Goal: Task Accomplishment & Management: Manage account settings

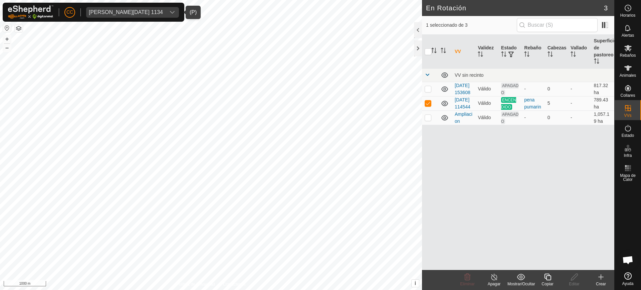
click at [127, 13] on div "[PERSON_NAME][DATE] 1134" at bounding box center [126, 12] width 74 height 5
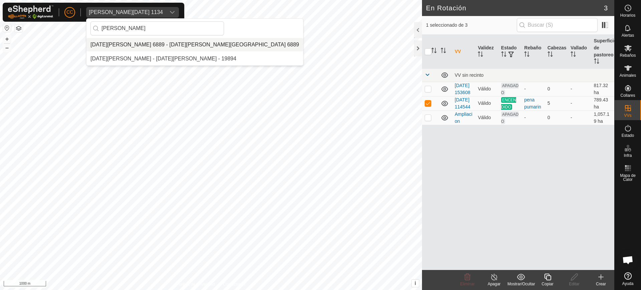
type input "[PERSON_NAME]"
click at [156, 43] on li "[DATE][PERSON_NAME] 6889 - [DATE][PERSON_NAME][GEOGRAPHIC_DATA] 6889" at bounding box center [194, 44] width 217 height 13
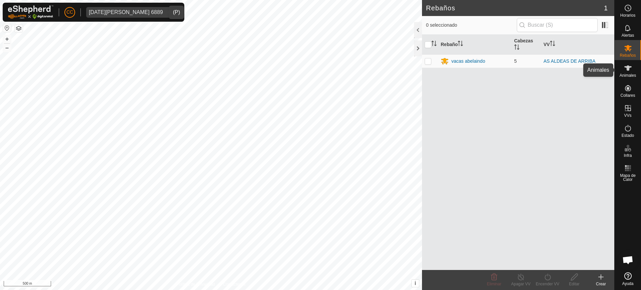
click at [628, 71] on icon at bounding box center [628, 68] width 8 height 8
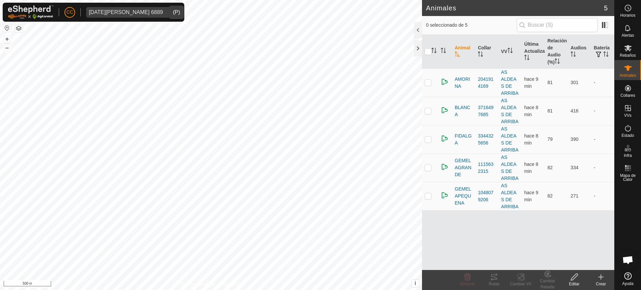
click at [4, 26] on button "button" at bounding box center [7, 28] width 8 height 8
click at [429, 50] on input "checkbox" at bounding box center [428, 51] width 7 height 7
checkbox input "true"
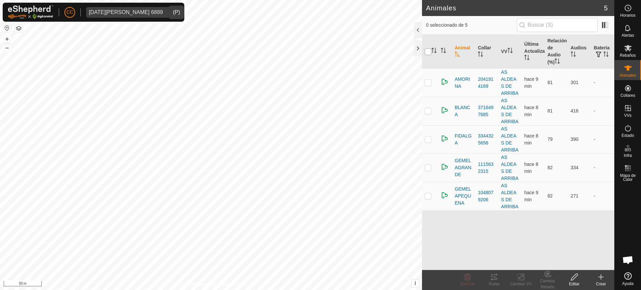
checkbox input "true"
click at [489, 276] on tracks-svg-icon at bounding box center [494, 277] width 27 height 8
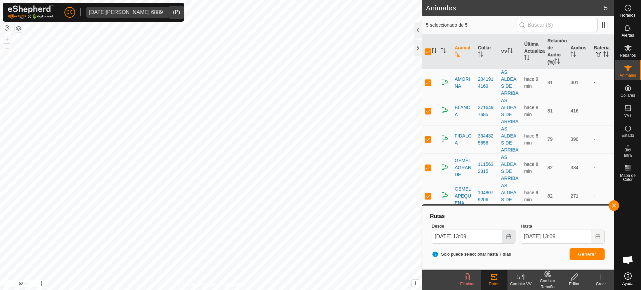
click at [508, 237] on icon "Choose Date" at bounding box center [508, 236] width 5 height 5
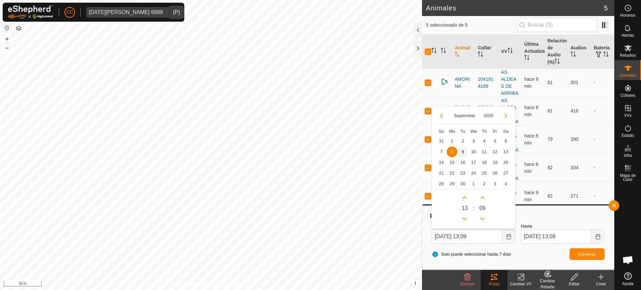
click at [462, 151] on span "9" at bounding box center [463, 152] width 11 height 11
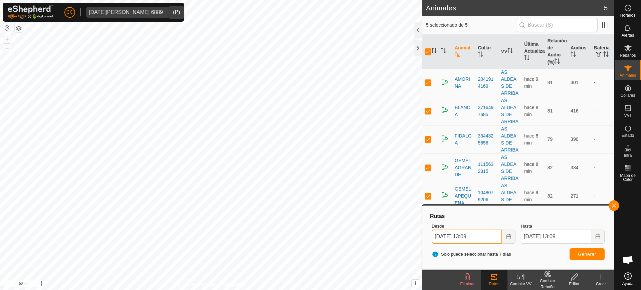
drag, startPoint x: 474, startPoint y: 235, endPoint x: 468, endPoint y: 234, distance: 6.1
click at [468, 234] on input "[DATE] 13:09" at bounding box center [467, 237] width 70 height 14
click at [579, 252] on span "Generar" at bounding box center [587, 254] width 18 height 5
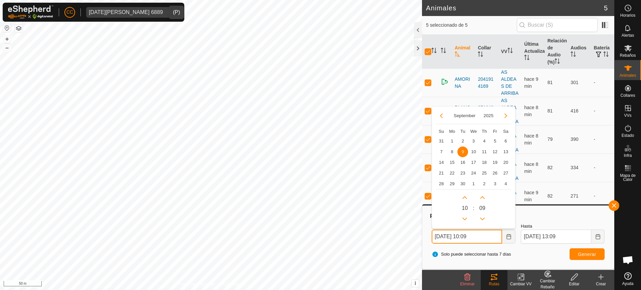
click at [474, 235] on input "[DATE] 10:09" at bounding box center [467, 237] width 70 height 14
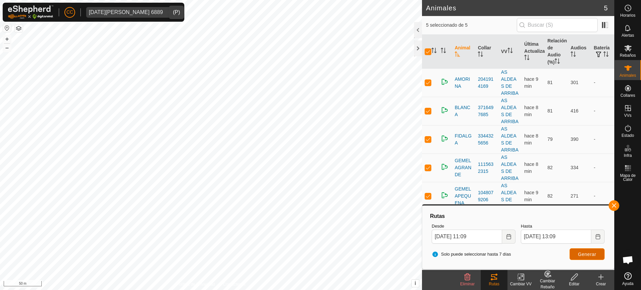
click at [588, 251] on button "Generar" at bounding box center [587, 254] width 35 height 12
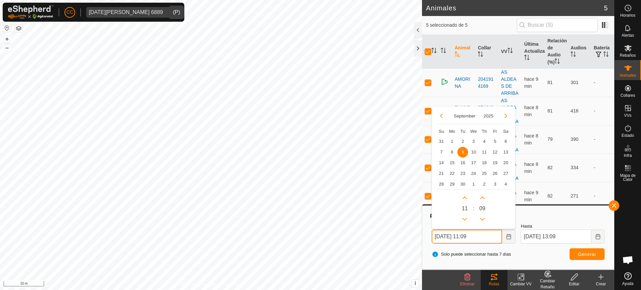
click at [473, 235] on input "[DATE] 11:09" at bounding box center [467, 237] width 70 height 14
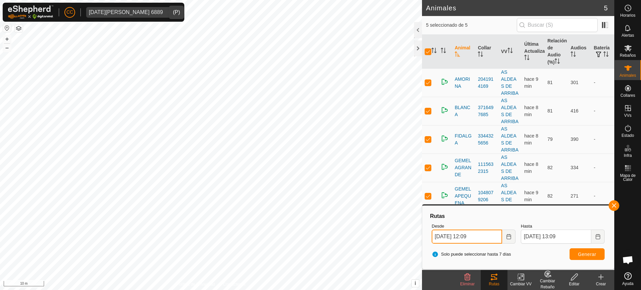
type input "[DATE] 12:09"
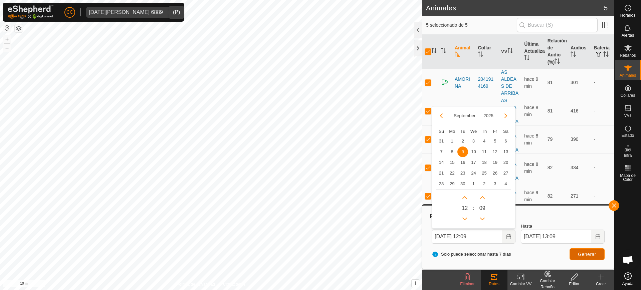
click at [596, 257] on button "Generar" at bounding box center [587, 254] width 35 height 12
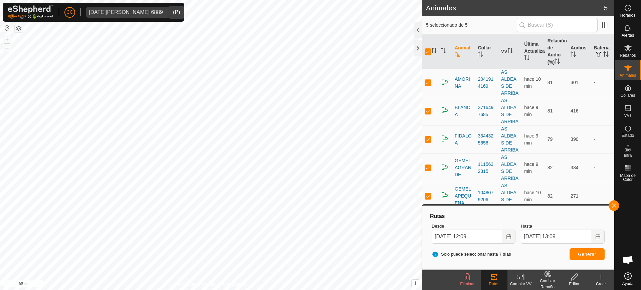
click at [107, 9] on span "[DATE][PERSON_NAME] 6889" at bounding box center [125, 12] width 79 height 11
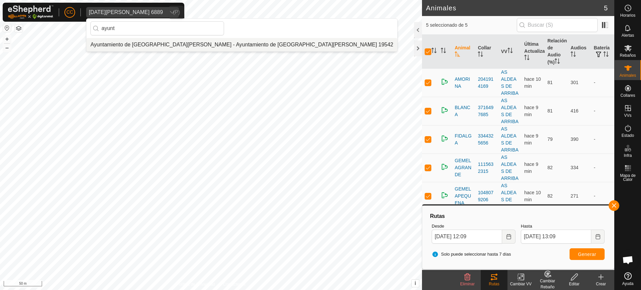
type input "ayunt"
click at [154, 41] on li "Ayuntamiento de [GEOGRAPHIC_DATA][PERSON_NAME] - Ayuntamiento de [GEOGRAPHIC_DA…" at bounding box center [241, 44] width 311 height 13
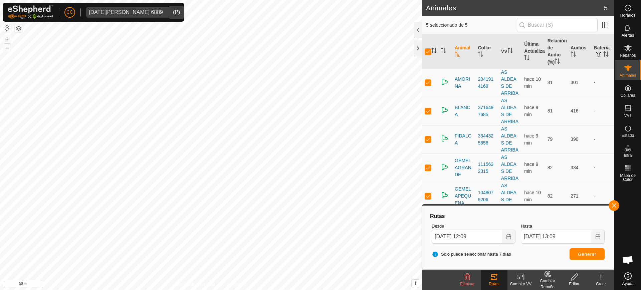
checkbox input "false"
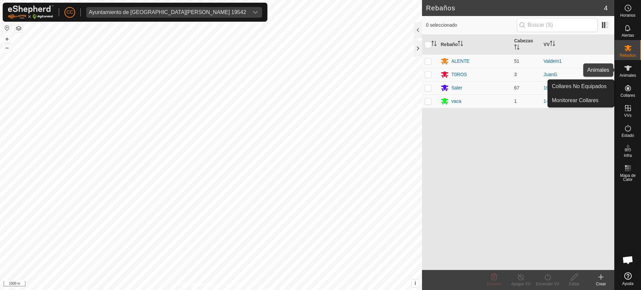
click at [626, 76] on span "Animales" at bounding box center [628, 75] width 16 height 4
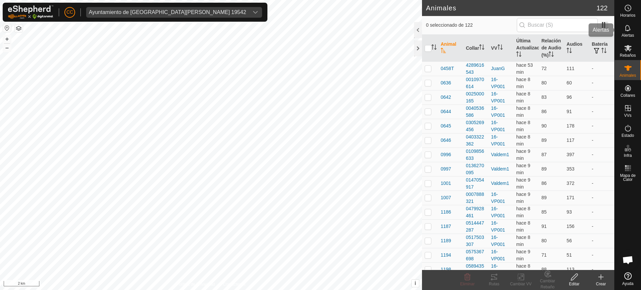
click at [629, 29] on icon at bounding box center [628, 28] width 8 height 8
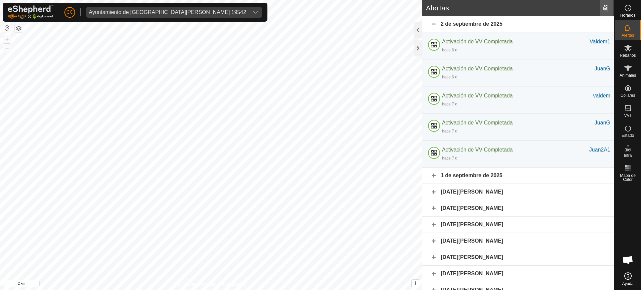
click at [603, 4] on div at bounding box center [606, 8] width 13 height 19
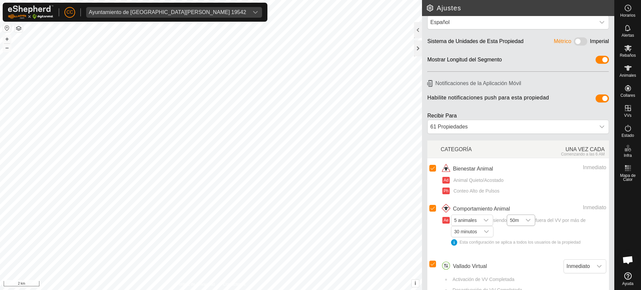
scroll to position [27, 0]
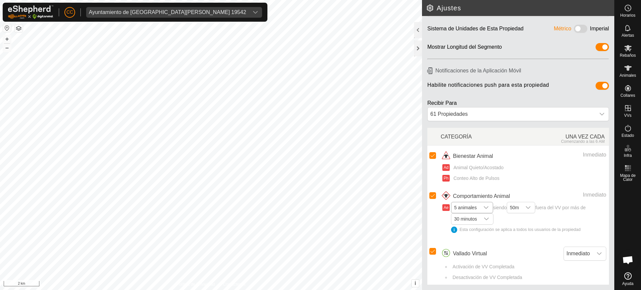
click at [476, 206] on span "5 animales" at bounding box center [465, 207] width 28 height 11
click at [476, 222] on li "1 animal" at bounding box center [472, 221] width 41 height 12
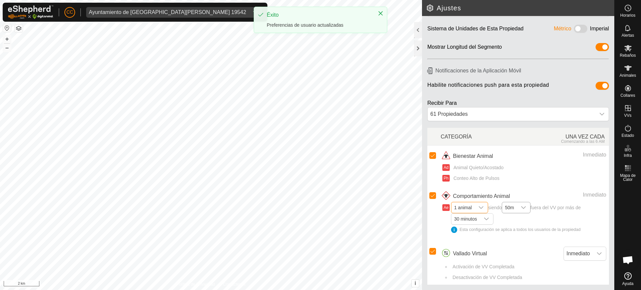
click at [517, 210] on span "50m" at bounding box center [509, 207] width 14 height 11
click at [519, 222] on li "20m" at bounding box center [517, 221] width 28 height 12
click at [472, 219] on span "30 minutos" at bounding box center [465, 219] width 28 height 11
click at [473, 151] on li "10 minutos" at bounding box center [472, 153] width 41 height 12
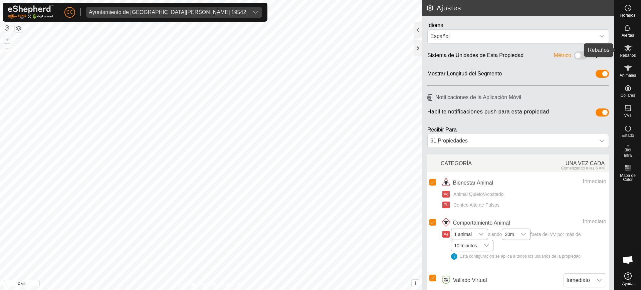
click at [627, 50] on icon at bounding box center [628, 48] width 8 height 8
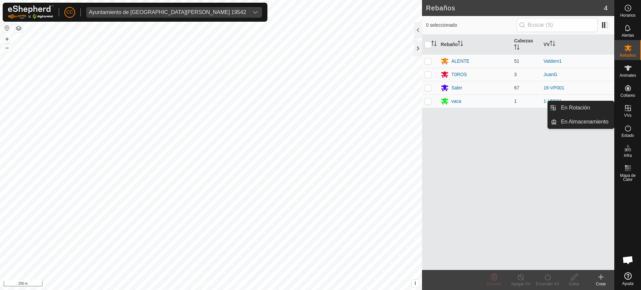
click at [632, 116] on div "VVs" at bounding box center [628, 110] width 26 height 20
click at [587, 105] on link "En Rotación" at bounding box center [585, 107] width 57 height 13
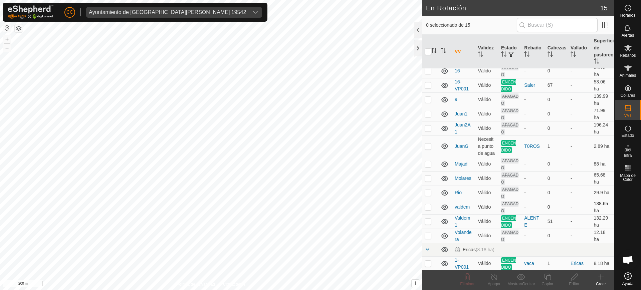
scroll to position [55, 0]
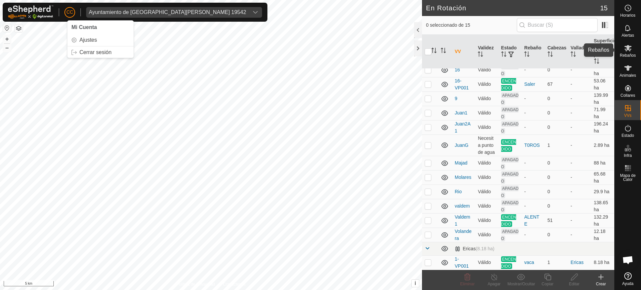
click at [632, 50] on icon at bounding box center [628, 48] width 8 height 8
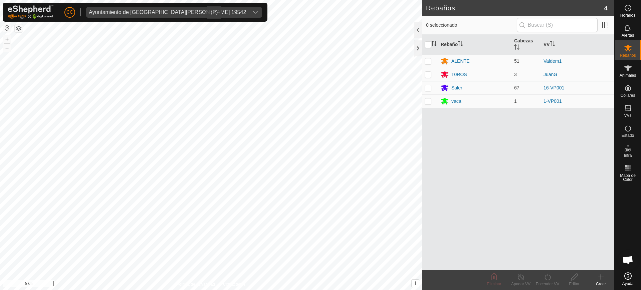
click at [165, 10] on div "Ayuntamiento de [GEOGRAPHIC_DATA][PERSON_NAME] 19542" at bounding box center [167, 12] width 157 height 5
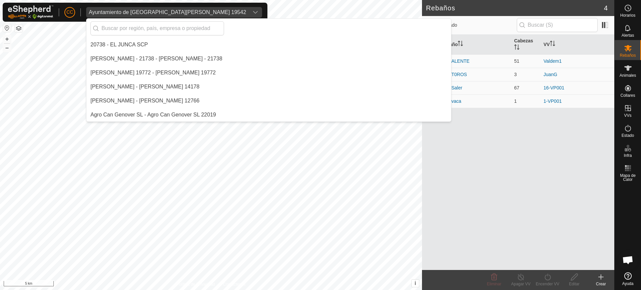
scroll to position [701, 0]
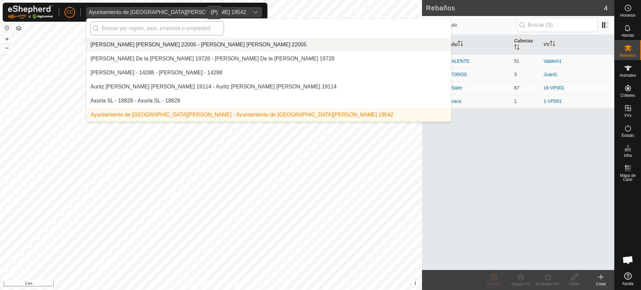
click at [153, 24] on input "text" at bounding box center [157, 28] width 134 height 14
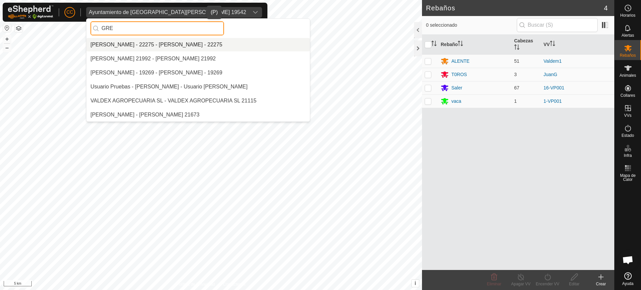
scroll to position [0, 0]
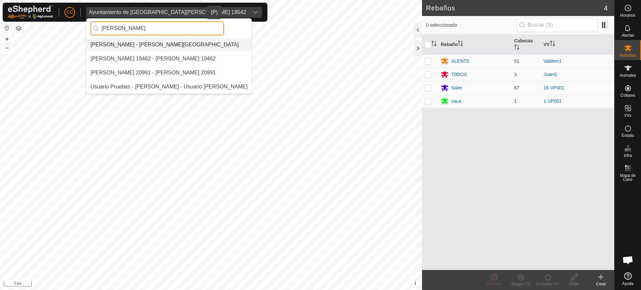
type input "[PERSON_NAME]"
click at [179, 44] on li "[PERSON_NAME] - [PERSON_NAME][GEOGRAPHIC_DATA]" at bounding box center [168, 44] width 165 height 13
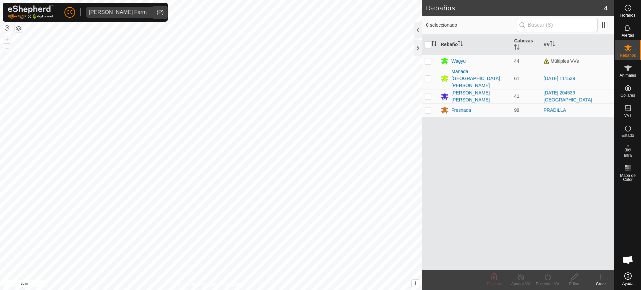
click at [603, 280] on icon at bounding box center [601, 277] width 8 height 8
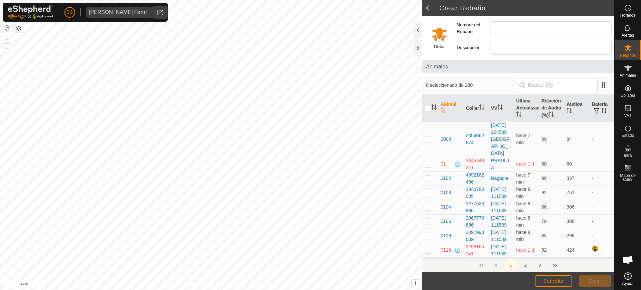
click at [443, 32] on input "Select a color" at bounding box center [439, 34] width 16 height 16
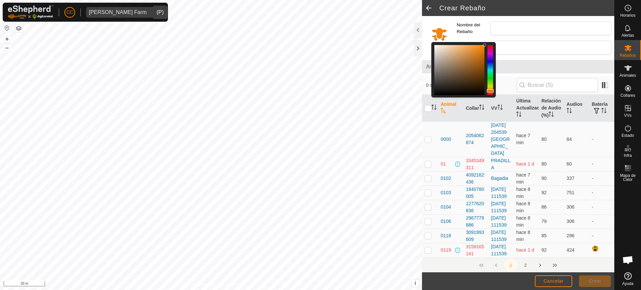
click at [493, 60] on div at bounding box center [463, 69] width 64 height 55
drag, startPoint x: 491, startPoint y: 60, endPoint x: 489, endPoint y: 51, distance: 9.8
click at [490, 60] on div at bounding box center [491, 70] width 6 height 50
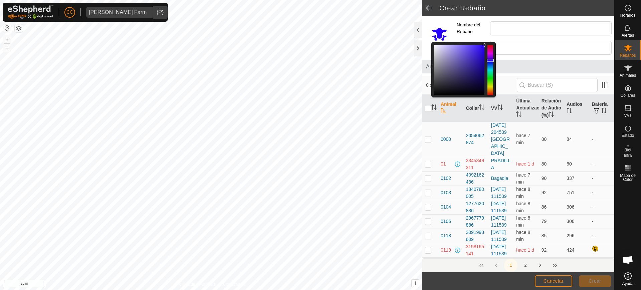
click at [489, 46] on div at bounding box center [491, 70] width 6 height 50
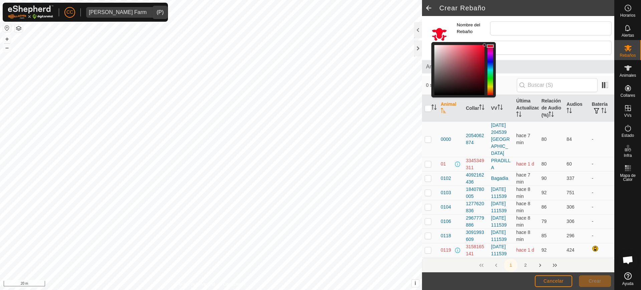
click at [488, 50] on div at bounding box center [491, 70] width 6 height 50
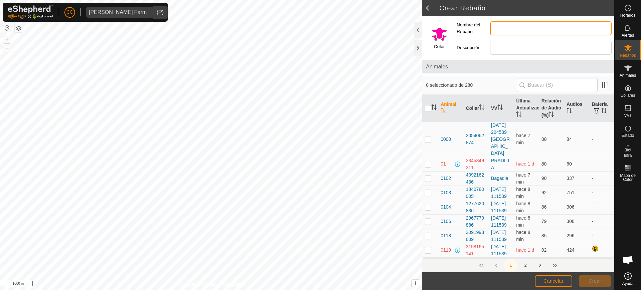
click at [512, 28] on input "Nombre del Rebaño" at bounding box center [551, 28] width 122 height 14
type input "n"
type input "P"
type input "Nuevas"
click at [585, 280] on button "Crear" at bounding box center [595, 282] width 32 height 12
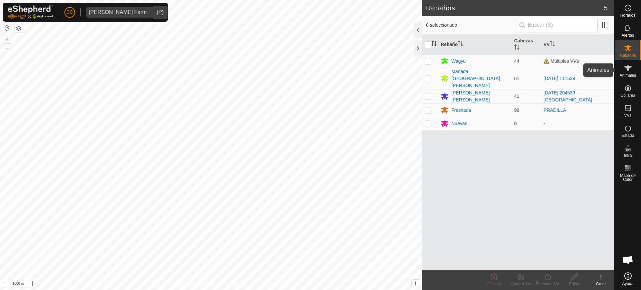
drag, startPoint x: 625, startPoint y: 71, endPoint x: 618, endPoint y: 71, distance: 6.7
click at [624, 71] on icon at bounding box center [628, 68] width 8 height 8
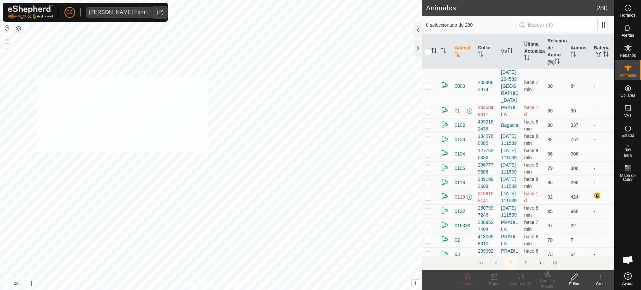
checkbox input "true"
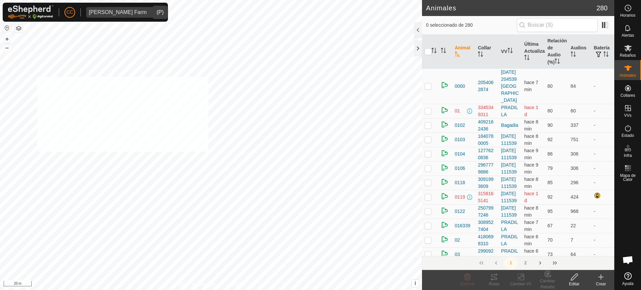
checkbox input "true"
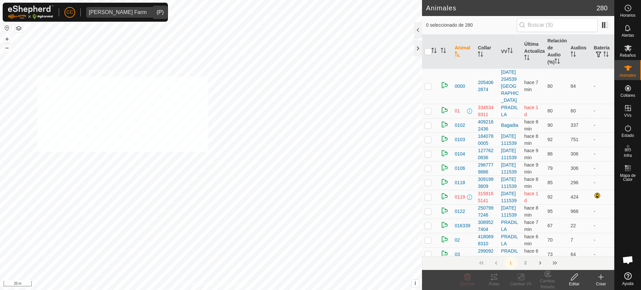
checkbox input "true"
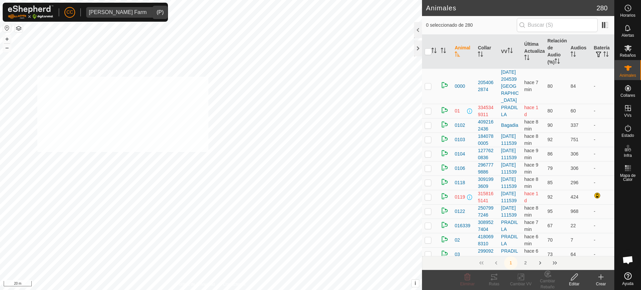
checkbox input "true"
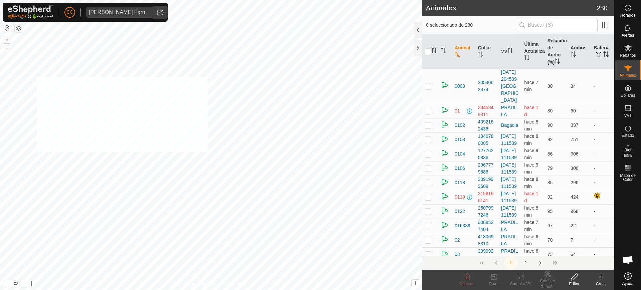
checkbox input "true"
click at [220, 148] on div "2554 2457140638 - - + – ⇧ i This application includes HERE Maps. © 2024 HERE. A…" at bounding box center [211, 145] width 422 height 290
checkbox input "true"
click at [151, 163] on div "9167 3507449833 - - + – ⇧ i This application includes HERE Maps. © 2024 HERE. A…" at bounding box center [211, 145] width 422 height 290
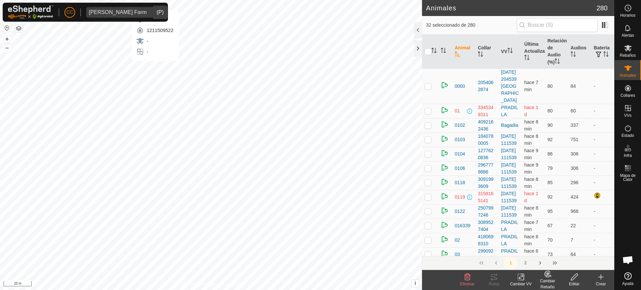
click at [156, 67] on div "3860 1211509522 - - + – ⇧ i This application includes HERE Maps. © 2024 HERE. A…" at bounding box center [211, 145] width 422 height 290
checkbox input "true"
click at [198, 212] on div "1789 3597925441 - - + – ⇧ i This application includes HERE Maps. © 2024 HERE. A…" at bounding box center [211, 145] width 422 height 290
click at [544, 279] on div "Cambiar Rebaño" at bounding box center [547, 284] width 27 height 12
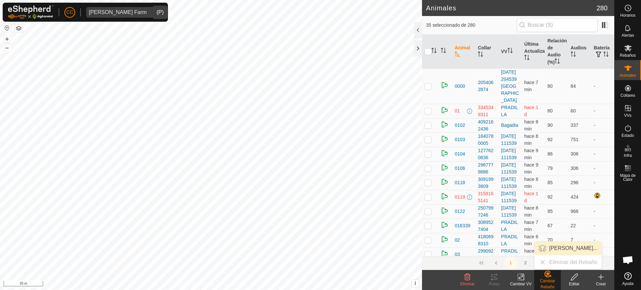
click at [552, 251] on link "[PERSON_NAME]..." at bounding box center [568, 248] width 67 height 13
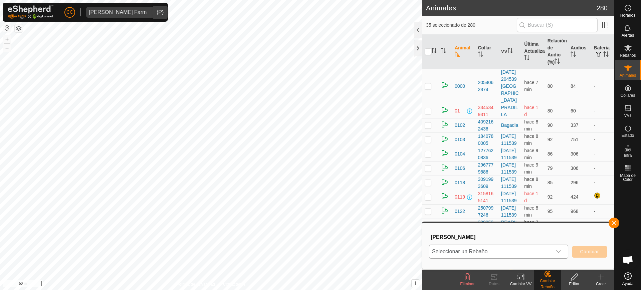
click at [489, 253] on span "Seleccionar un Rebaño" at bounding box center [490, 251] width 123 height 13
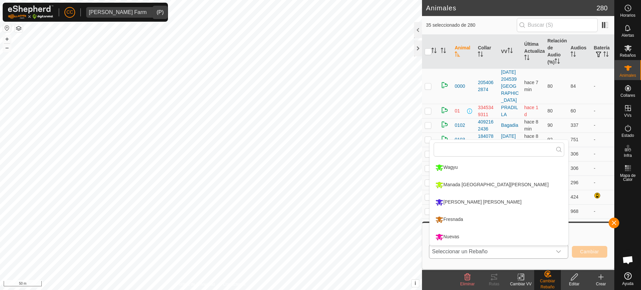
click at [470, 236] on li "Nuevas" at bounding box center [499, 237] width 139 height 17
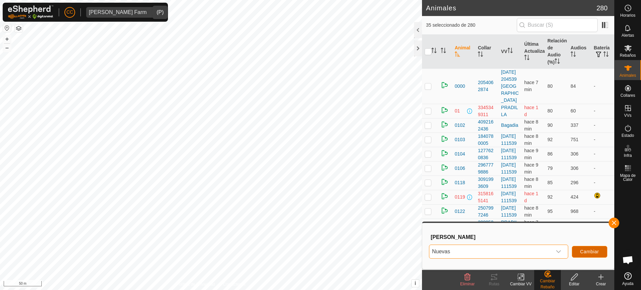
click at [585, 251] on span "Cambiar" at bounding box center [589, 251] width 19 height 5
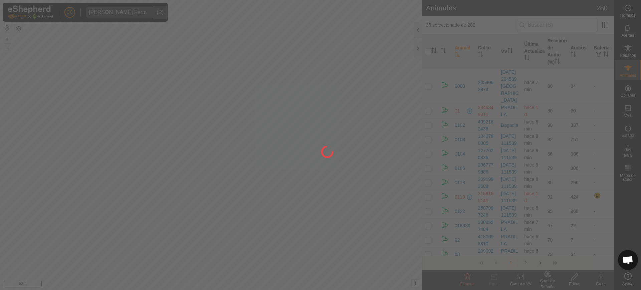
checkbox input "false"
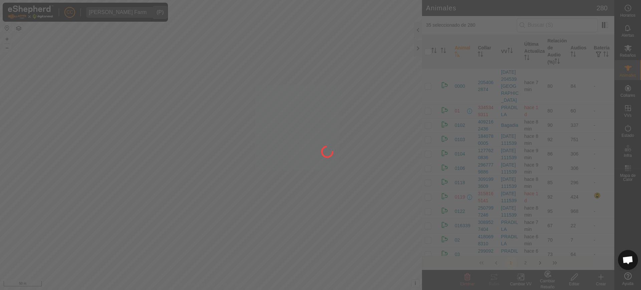
checkbox input "false"
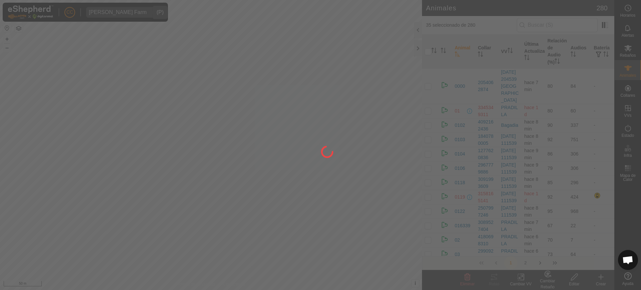
checkbox input "false"
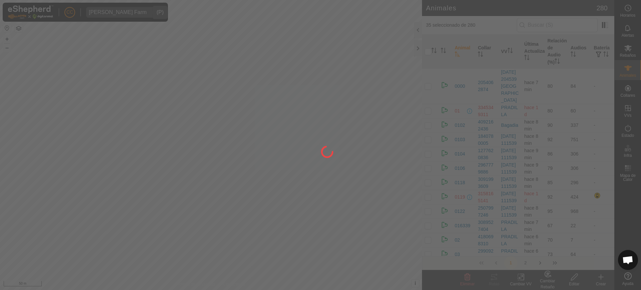
checkbox input "false"
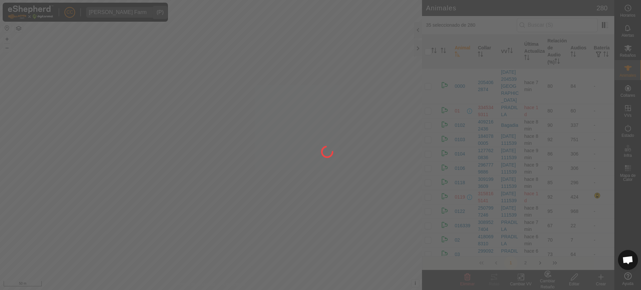
checkbox input "false"
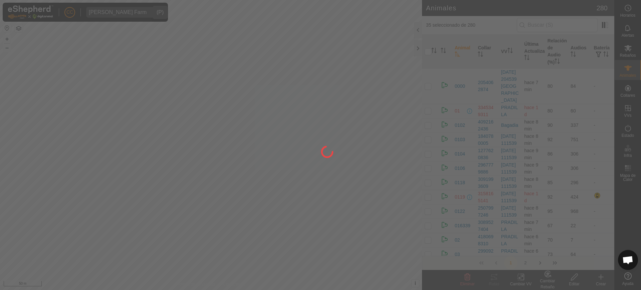
checkbox input "false"
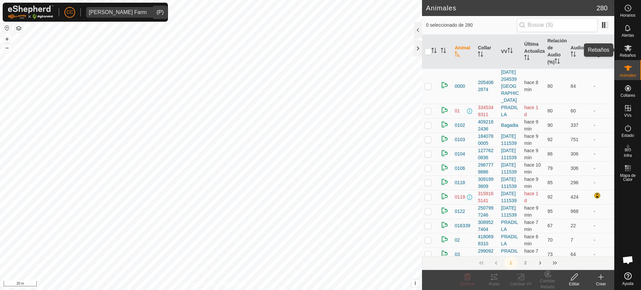
click at [628, 52] on es-mob-svg-icon at bounding box center [628, 48] width 12 height 11
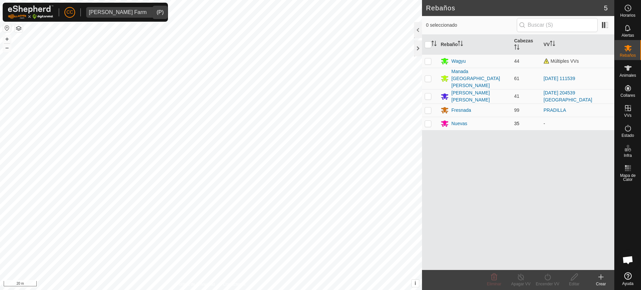
click at [429, 121] on p-checkbox at bounding box center [428, 123] width 7 height 5
checkbox input "true"
click at [546, 279] on icon at bounding box center [548, 277] width 6 height 7
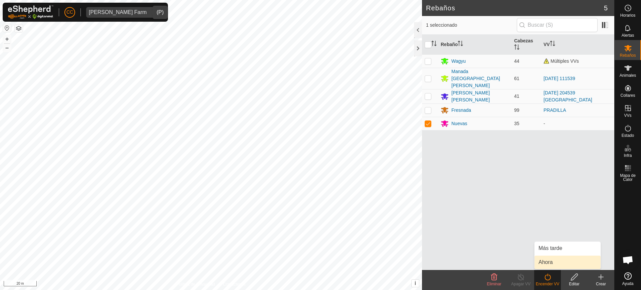
click at [548, 261] on link "Ahora" at bounding box center [568, 262] width 66 height 13
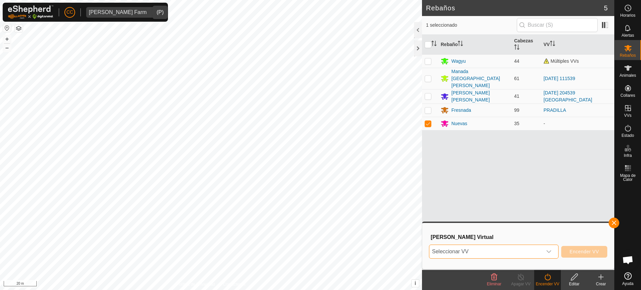
click at [505, 251] on span "Seleccionar VV" at bounding box center [485, 251] width 113 height 13
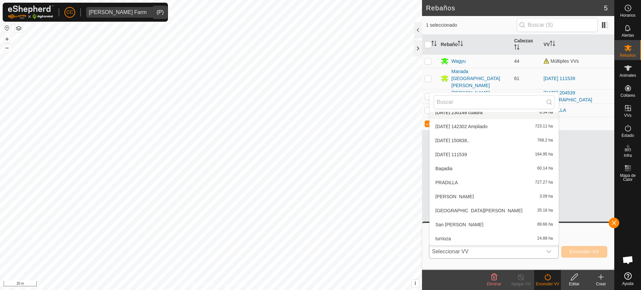
scroll to position [128, 0]
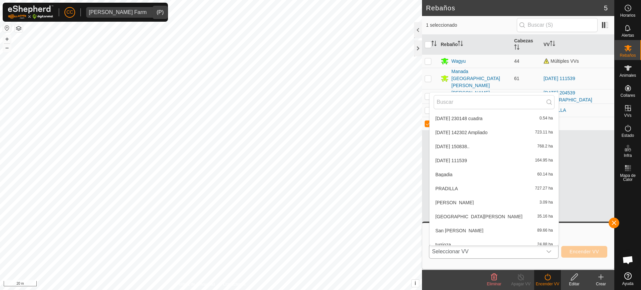
click at [453, 117] on li "[DATE] 230148 cuadra 0.54 ha" at bounding box center [494, 118] width 129 height 13
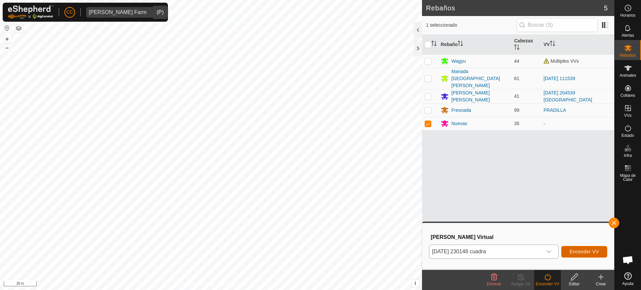
click at [581, 252] on span "Encender VV" at bounding box center [584, 251] width 29 height 5
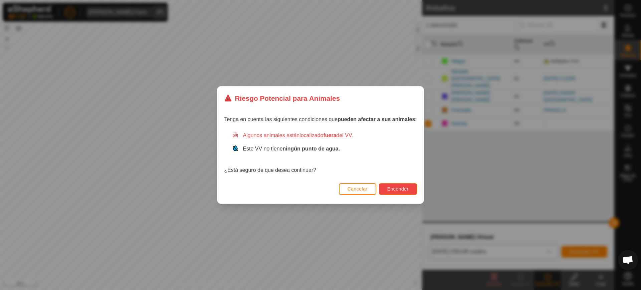
click at [403, 189] on span "Encender" at bounding box center [397, 188] width 21 height 5
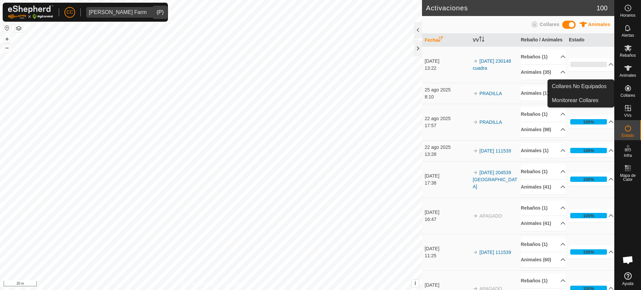
click at [625, 92] on div "Collares" at bounding box center [628, 90] width 26 height 20
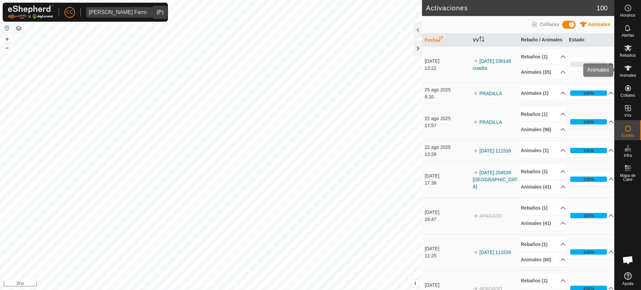
click at [623, 73] on span "Animales" at bounding box center [628, 75] width 16 height 4
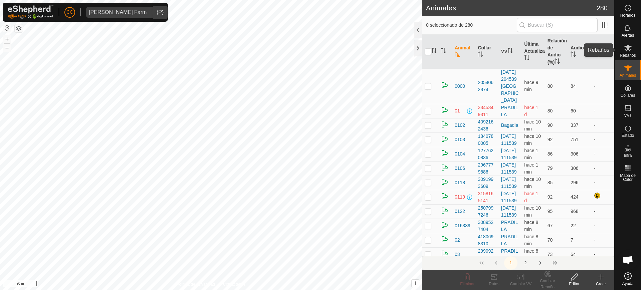
click at [628, 51] on icon at bounding box center [628, 48] width 8 height 8
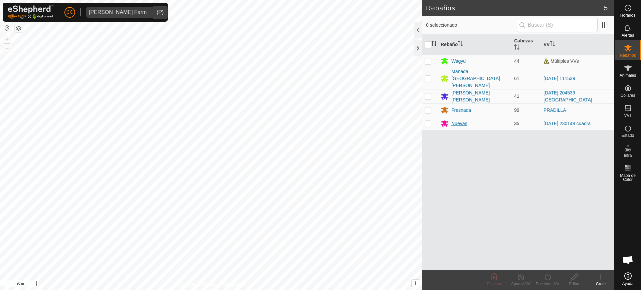
click at [463, 120] on div "Nuevas" at bounding box center [459, 123] width 16 height 7
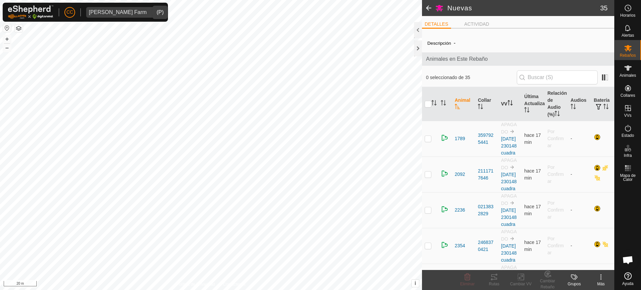
click at [510, 101] on icon "Activar para ordenar" at bounding box center [510, 102] width 5 height 5
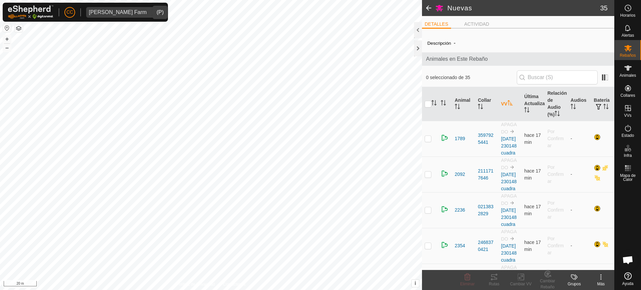
click at [510, 101] on icon "Activar para ordenar" at bounding box center [510, 102] width 5 height 5
click at [510, 103] on icon "Activar para ordenar" at bounding box center [510, 102] width 5 height 5
drag, startPoint x: 114, startPoint y: 5, endPoint x: 116, endPoint y: 8, distance: 3.4
click at [114, 6] on div "CC [PERSON_NAME][GEOGRAPHIC_DATA]" at bounding box center [85, 12] width 165 height 19
click at [116, 9] on span "[PERSON_NAME] Farm" at bounding box center [117, 12] width 63 height 11
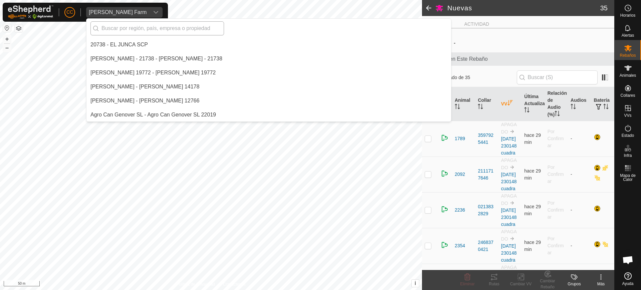
scroll to position [1893, 0]
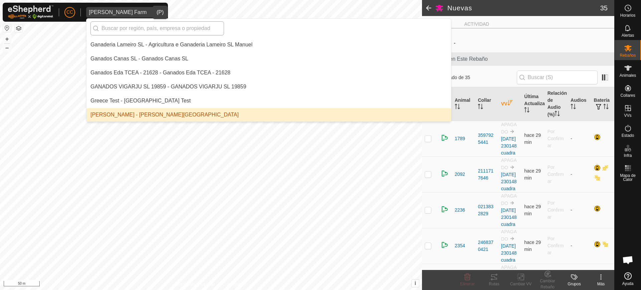
type input "v"
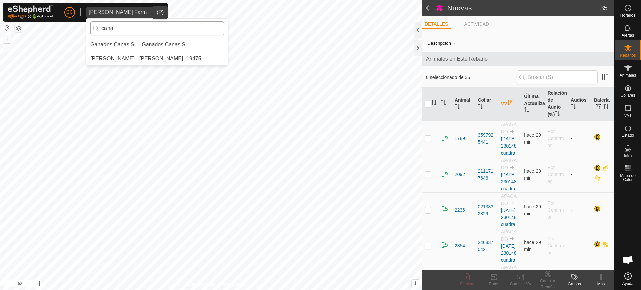
scroll to position [0, 0]
type input "cana"
click at [130, 44] on li "Ganados Canas SL - Ganados Canas SL" at bounding box center [157, 44] width 142 height 13
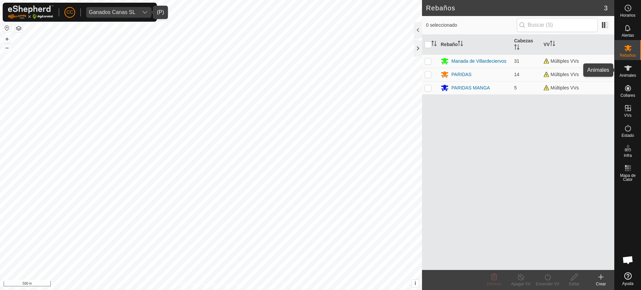
click at [637, 67] on div "Animales" at bounding box center [628, 70] width 26 height 20
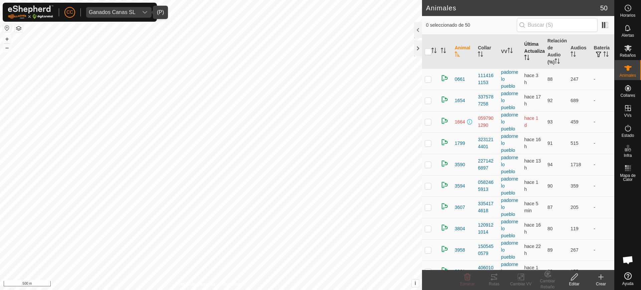
click at [531, 57] on th "Última Actualización" at bounding box center [533, 52] width 23 height 34
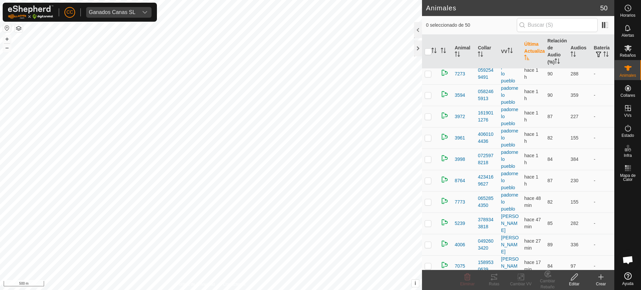
scroll to position [727, 0]
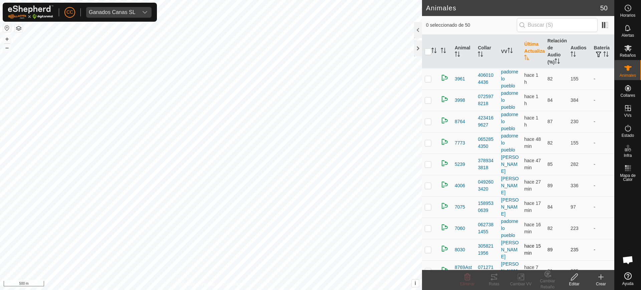
click at [428, 247] on p-checkbox at bounding box center [428, 249] width 7 height 5
checkbox input "true"
click at [424, 260] on td at bounding box center [430, 270] width 16 height 21
checkbox input "true"
click at [426, 290] on p-checkbox at bounding box center [428, 292] width 7 height 5
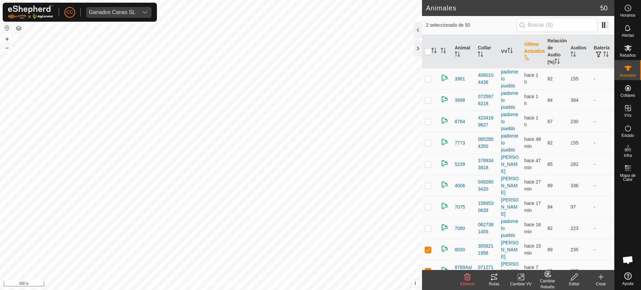
checkbox input "true"
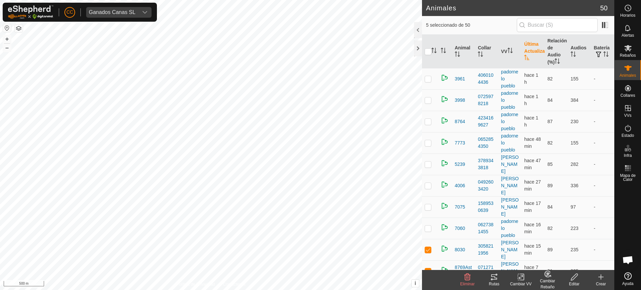
checkbox input "true"
drag, startPoint x: 423, startPoint y: 261, endPoint x: 427, endPoint y: 261, distance: 3.7
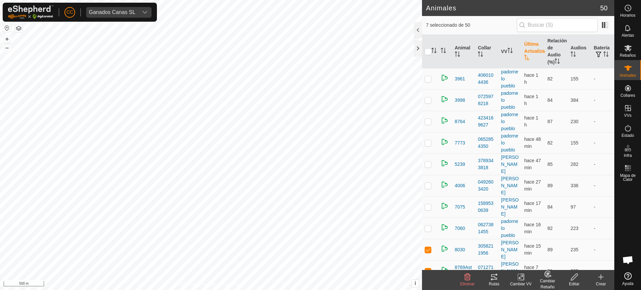
checkbox input "true"
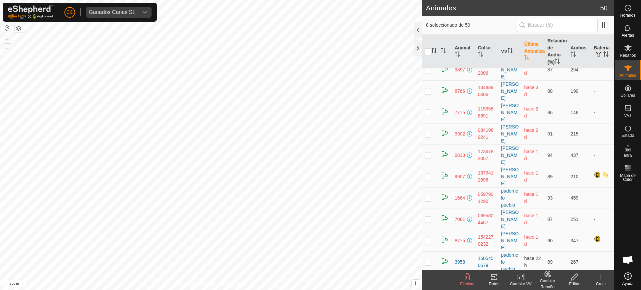
scroll to position [0, 0]
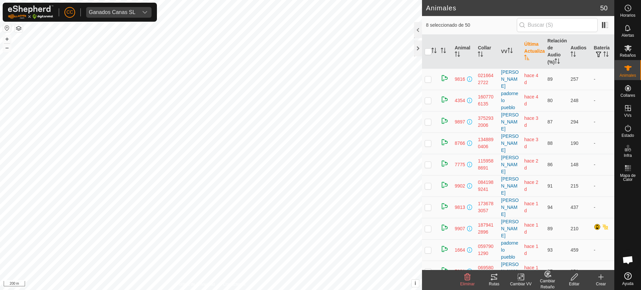
click at [428, 290] on p-checkbox at bounding box center [428, 292] width 7 height 5
checkbox input "true"
click at [428, 269] on p-checkbox at bounding box center [428, 271] width 7 height 5
checkbox input "true"
click at [428, 247] on p-checkbox at bounding box center [428, 249] width 7 height 5
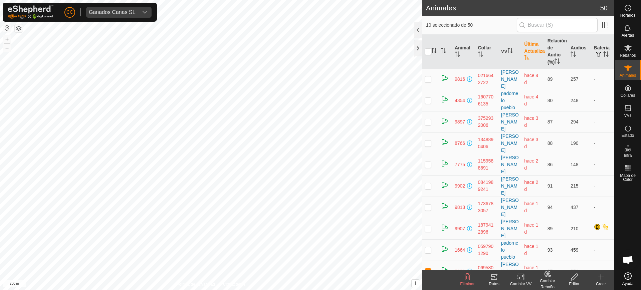
checkbox input "true"
click at [427, 226] on p-checkbox at bounding box center [428, 228] width 7 height 5
checkbox input "true"
click at [429, 205] on p-checkbox at bounding box center [428, 207] width 7 height 5
checkbox input "true"
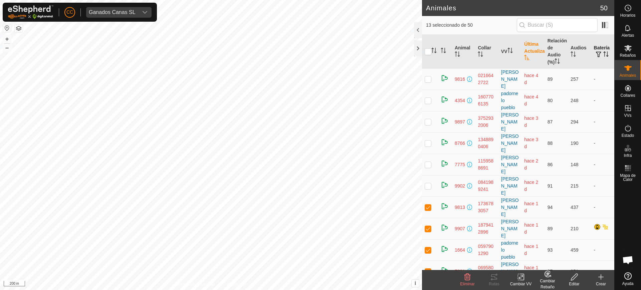
click at [607, 54] on icon "Activar para ordenar" at bounding box center [607, 53] width 1 height 5
click at [603, 54] on icon "Activar para ordenar" at bounding box center [605, 53] width 5 height 5
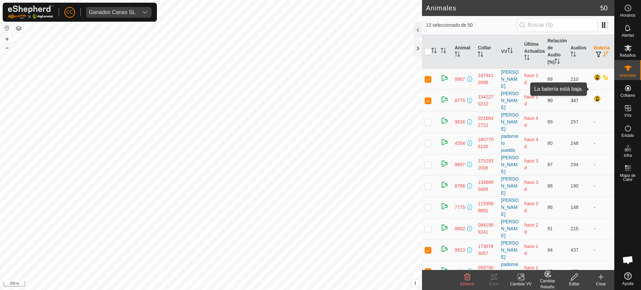
click at [594, 96] on div at bounding box center [598, 100] width 8 height 8
click at [594, 74] on div at bounding box center [598, 78] width 8 height 8
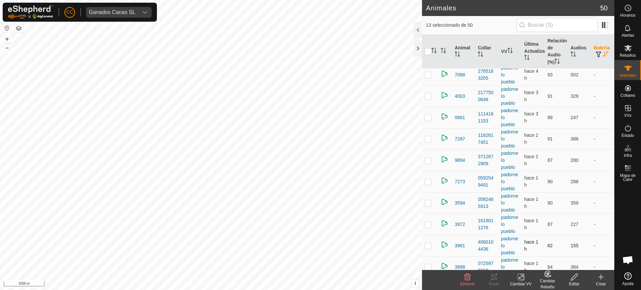
scroll to position [644, 0]
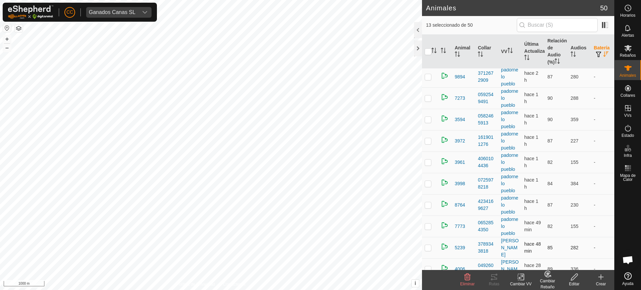
click at [428, 237] on td at bounding box center [430, 247] width 16 height 21
checkbox input "true"
drag, startPoint x: 427, startPoint y: 188, endPoint x: 426, endPoint y: 203, distance: 15.0
click at [427, 266] on p-checkbox at bounding box center [428, 268] width 7 height 5
checkbox input "true"
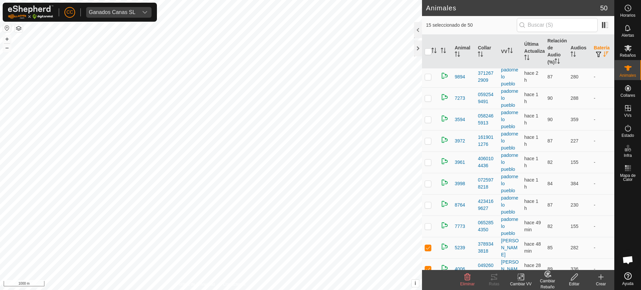
click at [422, 280] on td at bounding box center [430, 290] width 16 height 21
checkbox input "true"
click at [426, 51] on input "checkbox" at bounding box center [428, 51] width 7 height 7
checkbox input "true"
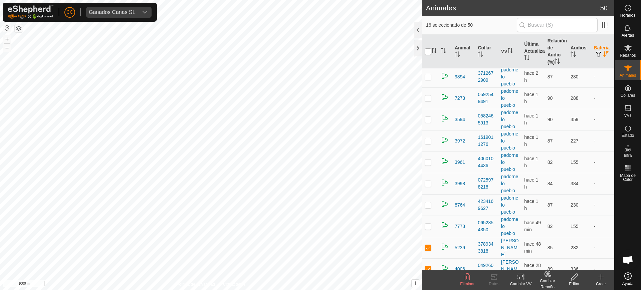
checkbox input "true"
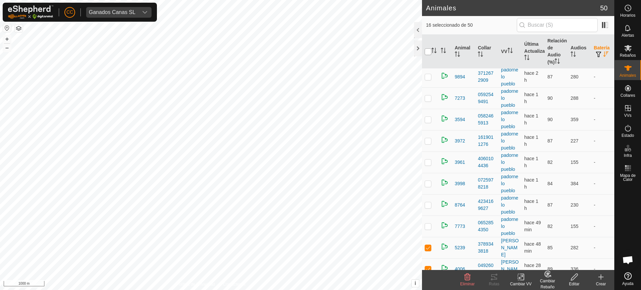
checkbox input "true"
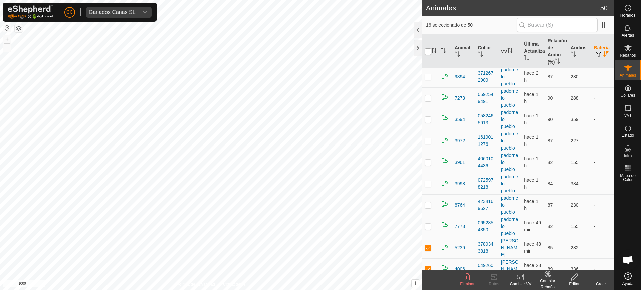
checkbox input "true"
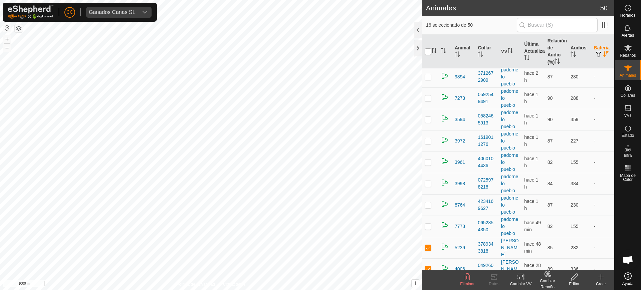
checkbox input "true"
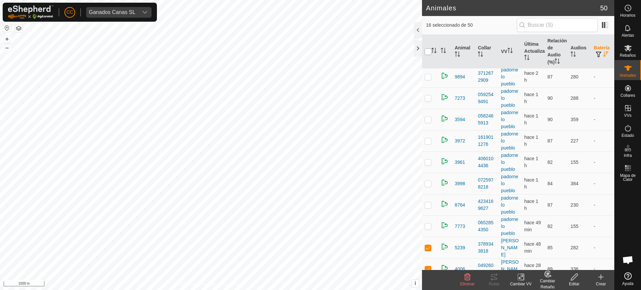
checkbox input "true"
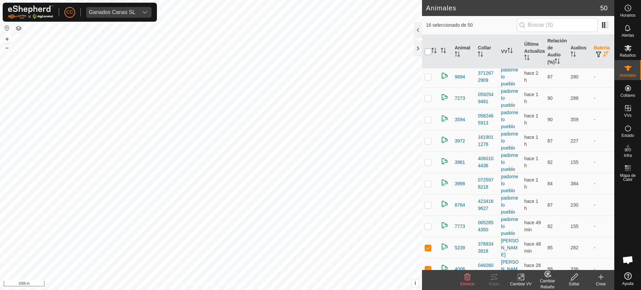
checkbox input "true"
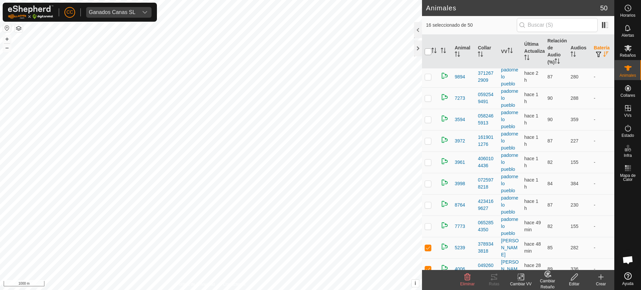
checkbox input "true"
click at [426, 51] on input "checkbox" at bounding box center [428, 51] width 7 height 7
checkbox input "false"
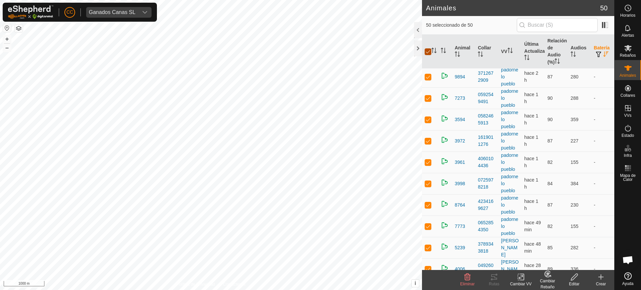
checkbox input "false"
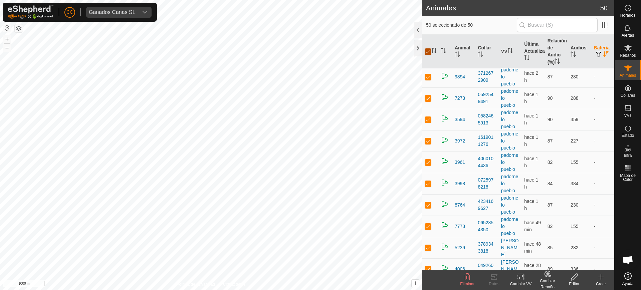
checkbox input "false"
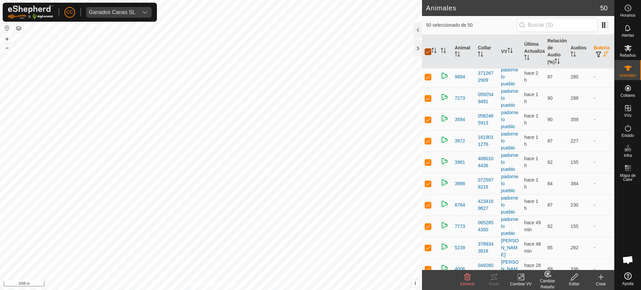
checkbox input "false"
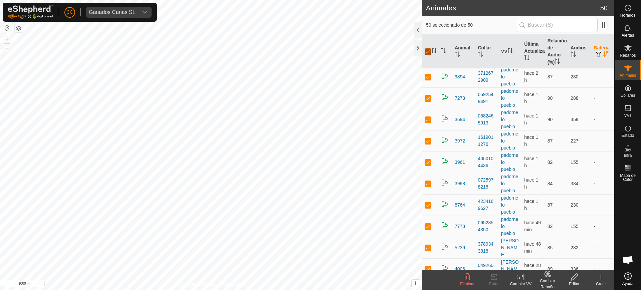
checkbox input "false"
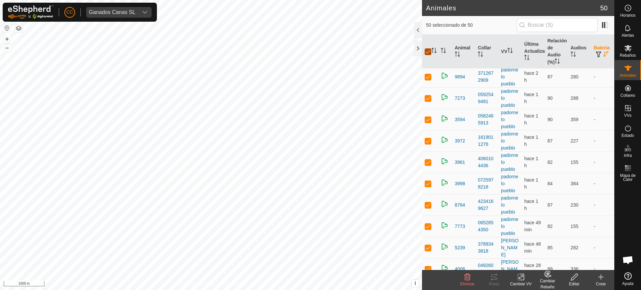
checkbox input "false"
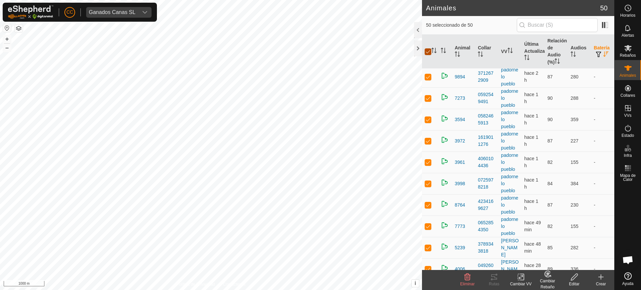
checkbox input "false"
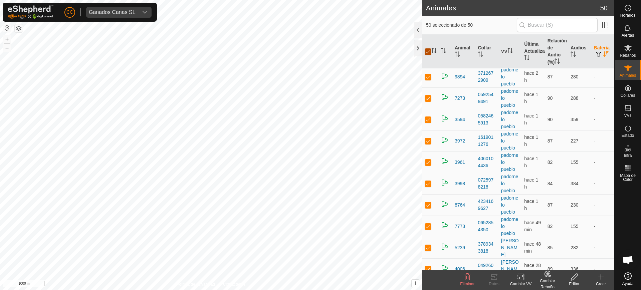
checkbox input "false"
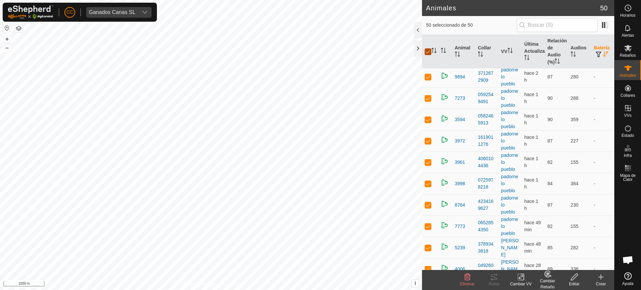
checkbox input "false"
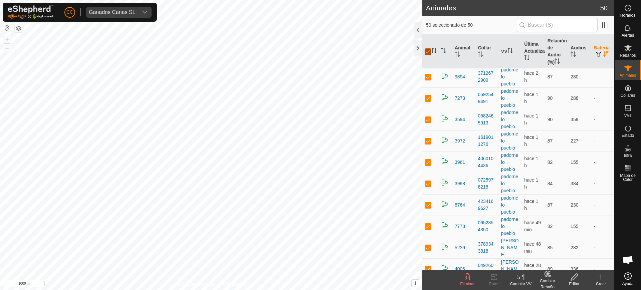
checkbox input "false"
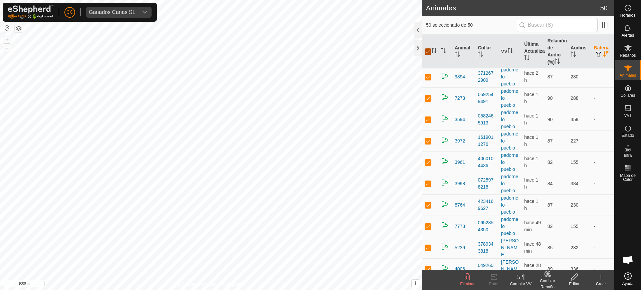
checkbox input "false"
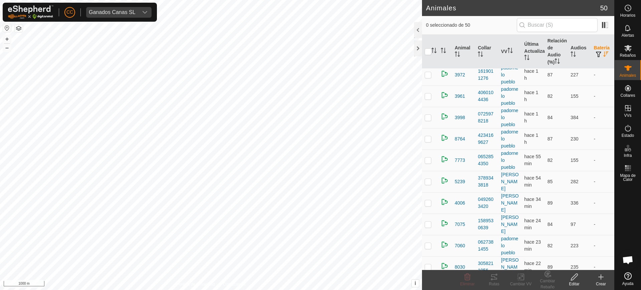
scroll to position [727, 0]
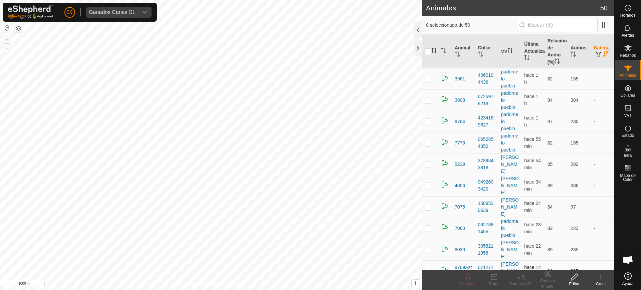
click at [425, 268] on p-checkbox at bounding box center [428, 270] width 7 height 5
click at [426, 268] on p-checkbox at bounding box center [428, 270] width 7 height 5
checkbox input "false"
